Goal: Navigation & Orientation: Find specific page/section

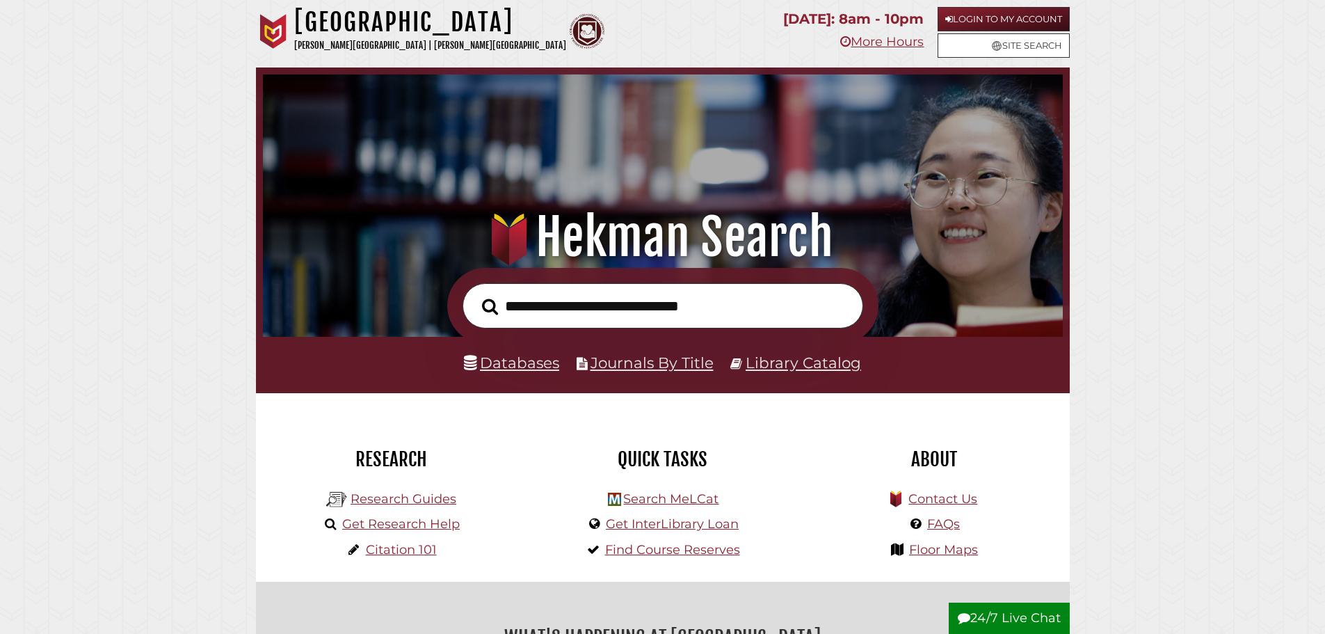
scroll to position [264, 793]
click at [936, 556] on link "Floor Maps" at bounding box center [943, 549] width 69 height 15
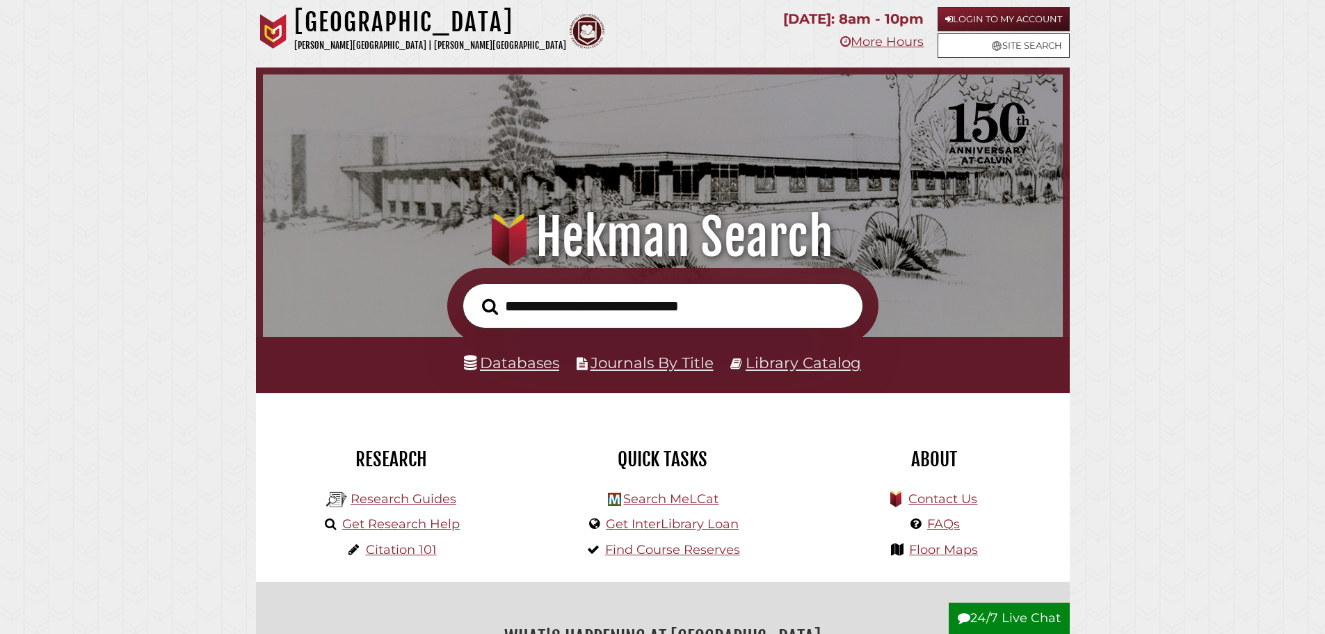
scroll to position [264, 793]
